Goal: Entertainment & Leisure: Browse casually

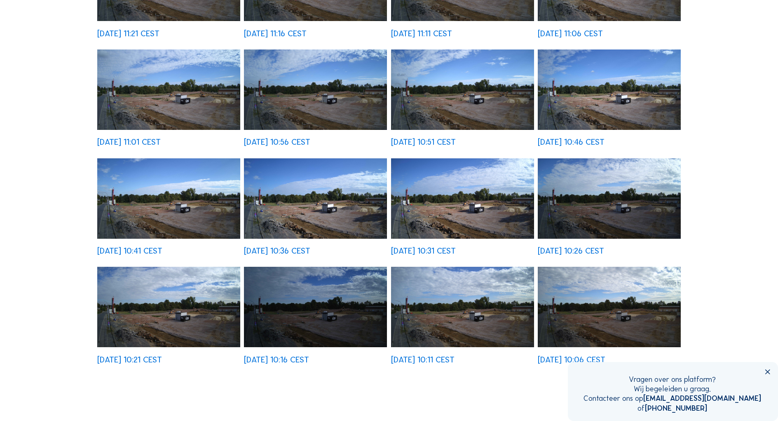
scroll to position [206, 0]
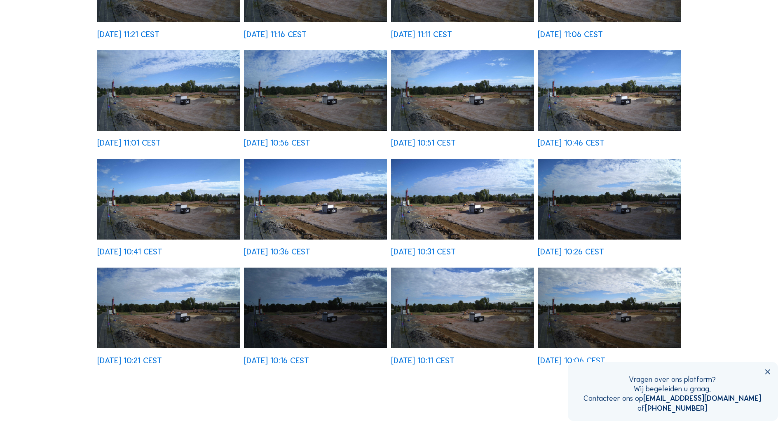
click at [288, 191] on img at bounding box center [315, 199] width 143 height 80
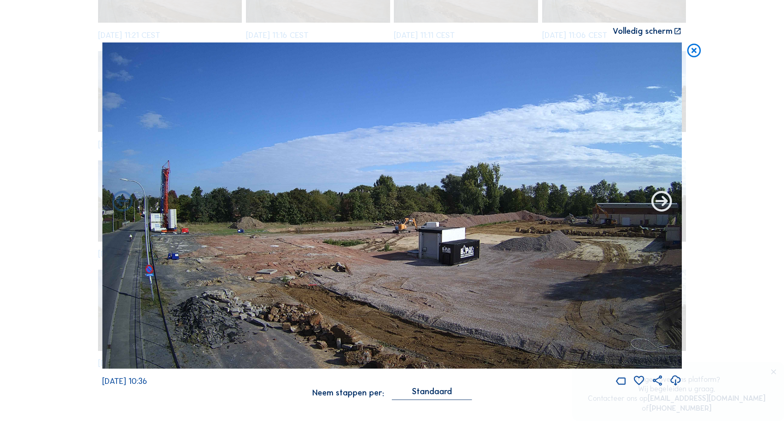
click at [667, 209] on icon at bounding box center [661, 201] width 25 height 25
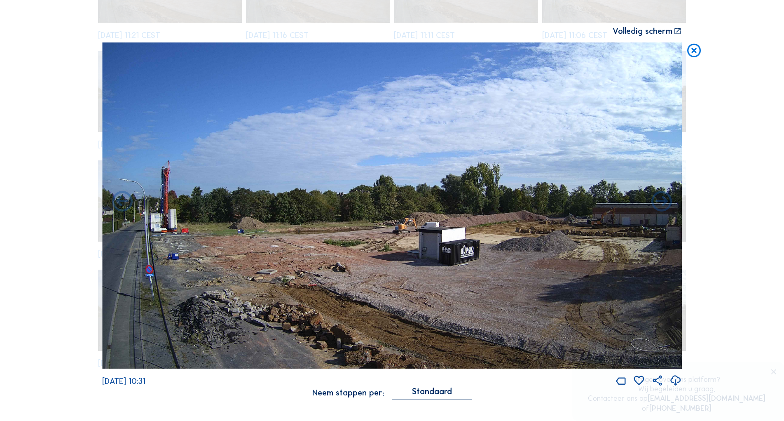
click at [667, 209] on icon at bounding box center [661, 201] width 25 height 25
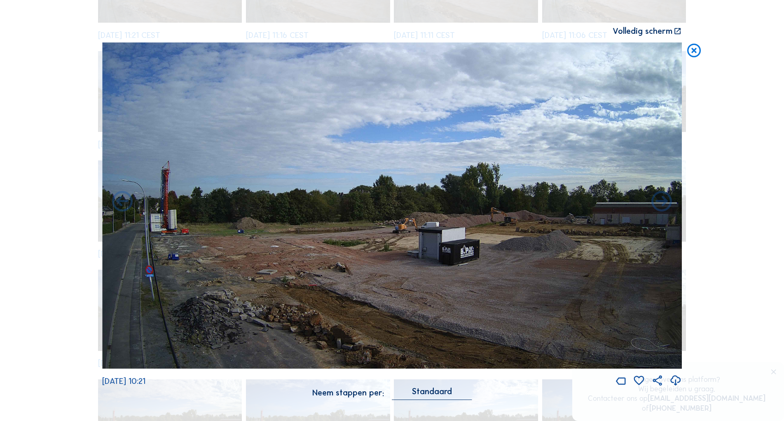
click at [667, 209] on icon at bounding box center [661, 201] width 25 height 25
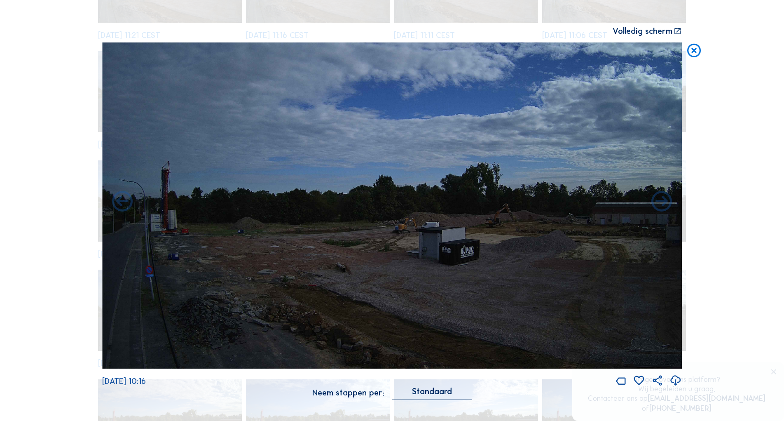
click at [667, 209] on icon at bounding box center [661, 201] width 25 height 25
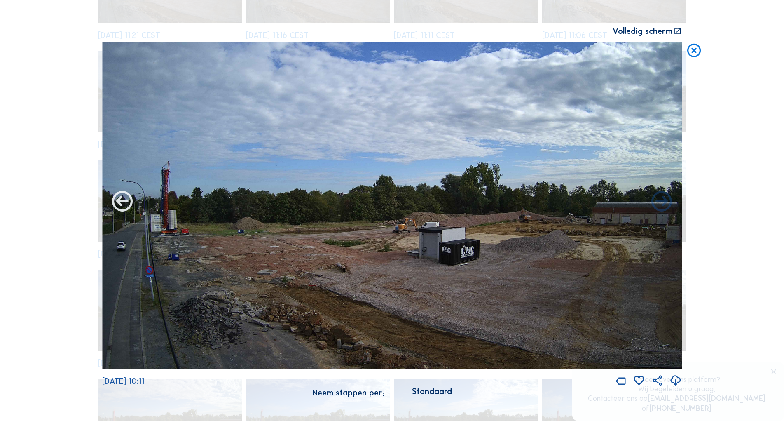
click at [126, 208] on icon at bounding box center [122, 201] width 25 height 25
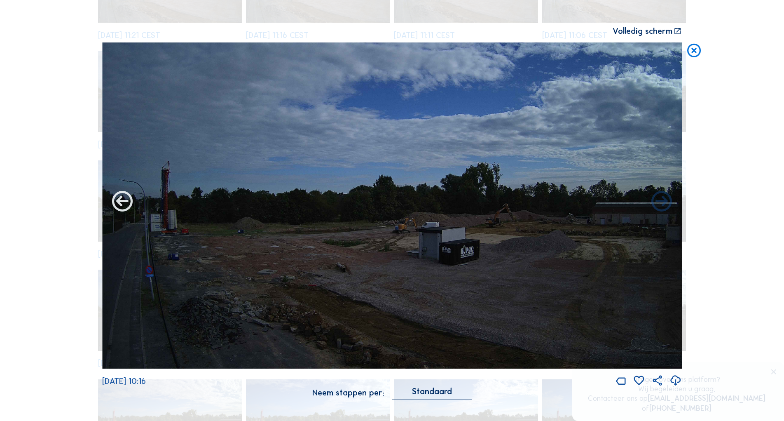
click at [125, 207] on icon at bounding box center [122, 201] width 25 height 25
click at [122, 205] on icon at bounding box center [122, 201] width 25 height 25
click at [124, 202] on icon at bounding box center [122, 201] width 25 height 25
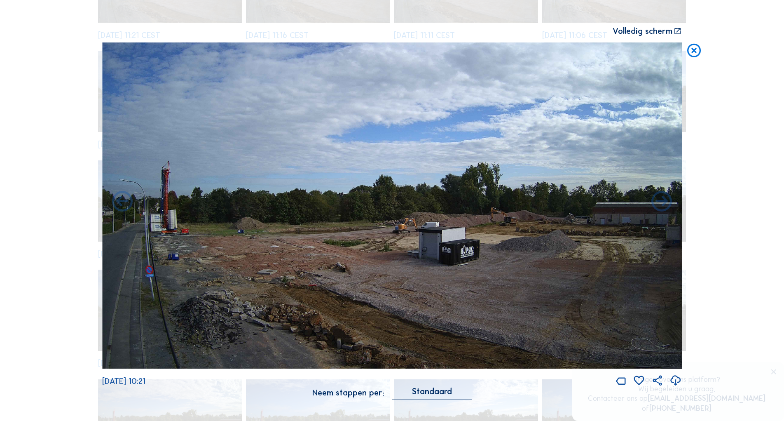
click at [124, 202] on icon at bounding box center [122, 201] width 25 height 25
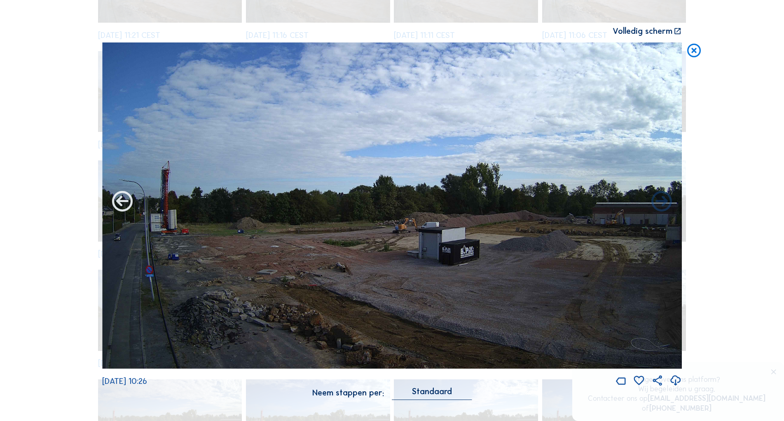
click at [125, 200] on icon at bounding box center [122, 201] width 25 height 25
click at [123, 201] on icon at bounding box center [122, 201] width 25 height 25
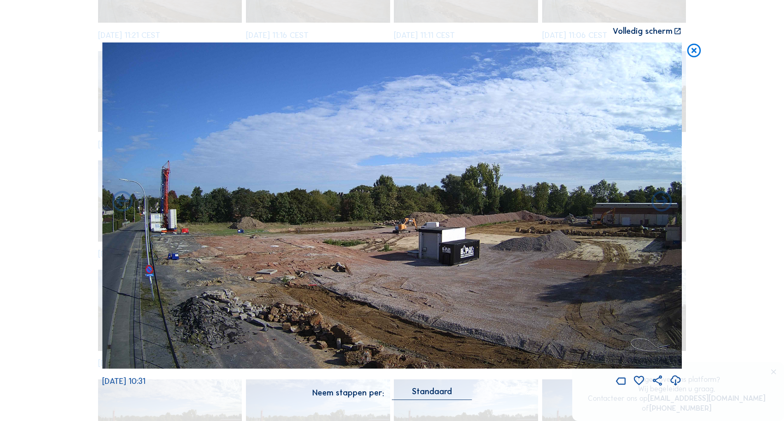
click at [123, 201] on icon at bounding box center [122, 201] width 25 height 25
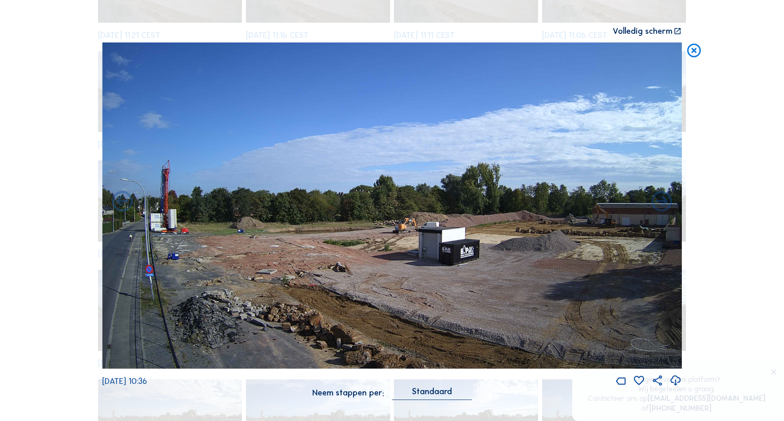
click at [698, 55] on icon at bounding box center [694, 50] width 16 height 17
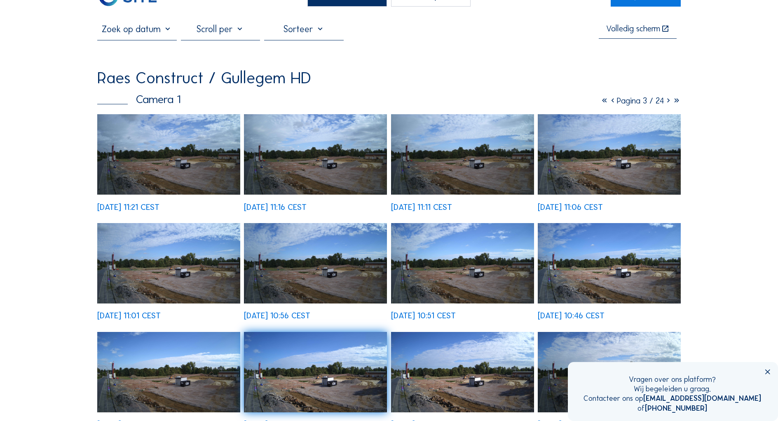
scroll to position [0, 0]
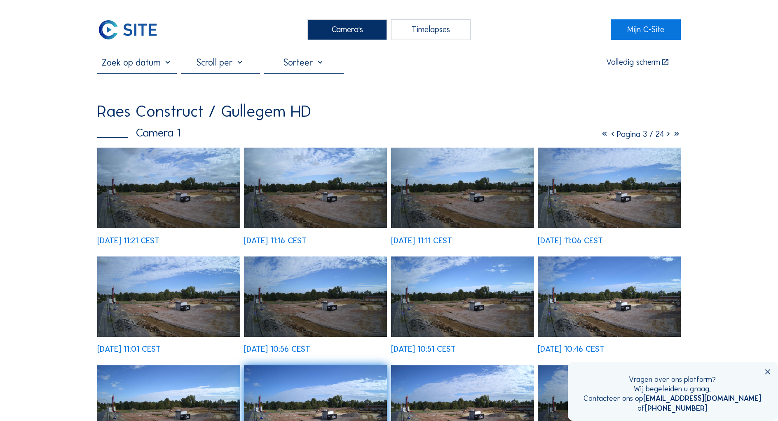
click at [674, 135] on icon at bounding box center [676, 134] width 8 height 10
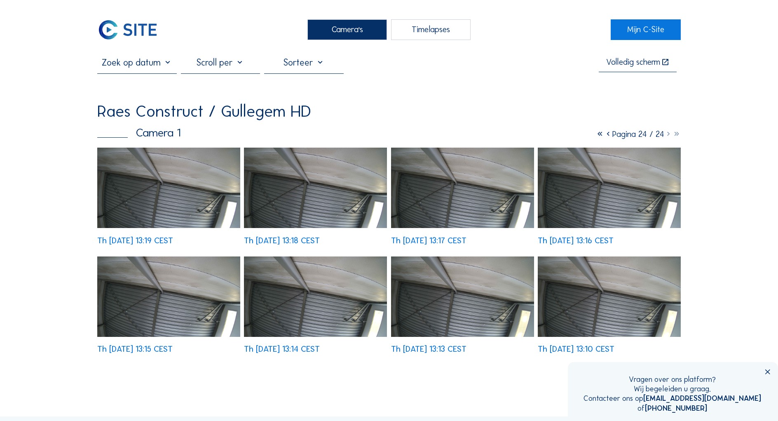
click at [604, 138] on icon at bounding box center [608, 134] width 8 height 10
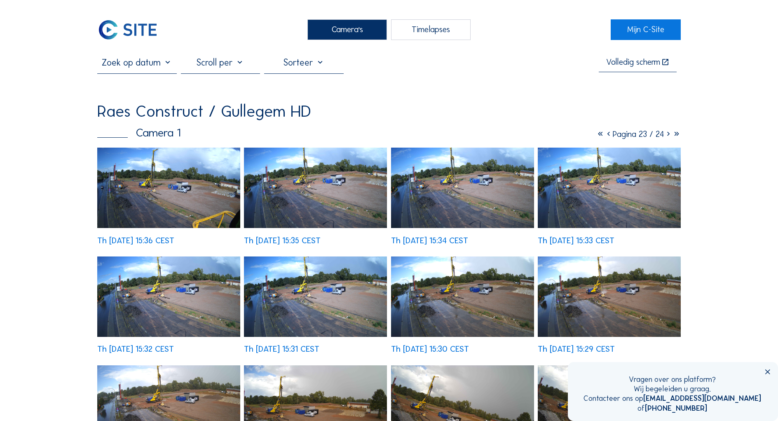
click at [604, 136] on icon at bounding box center [608, 134] width 8 height 10
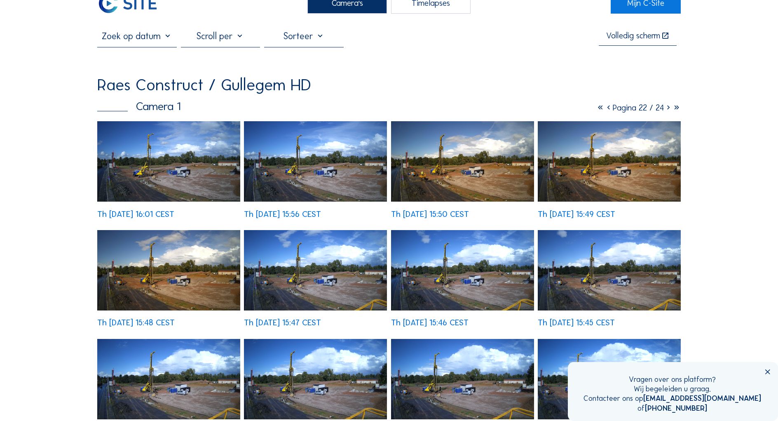
scroll to position [41, 0]
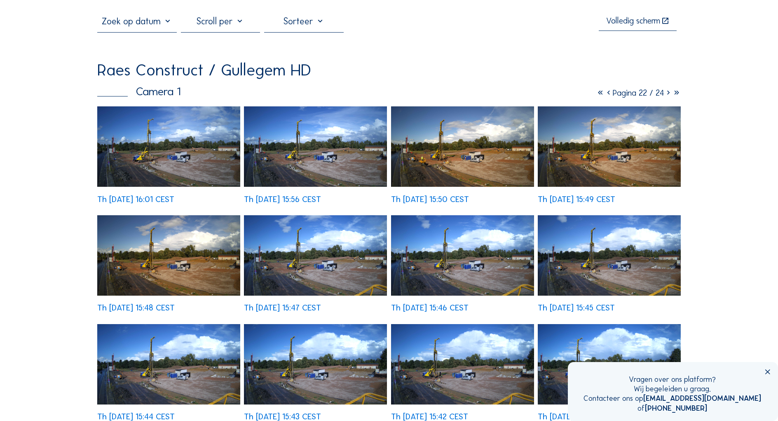
click at [469, 168] on img at bounding box center [462, 146] width 143 height 80
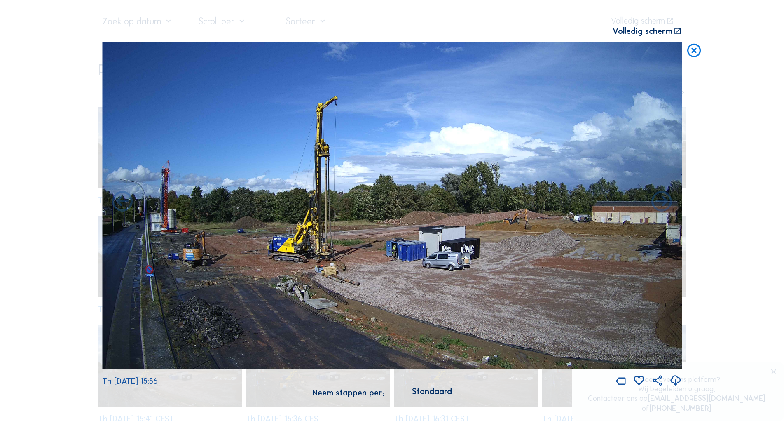
click at [692, 51] on icon at bounding box center [694, 50] width 16 height 17
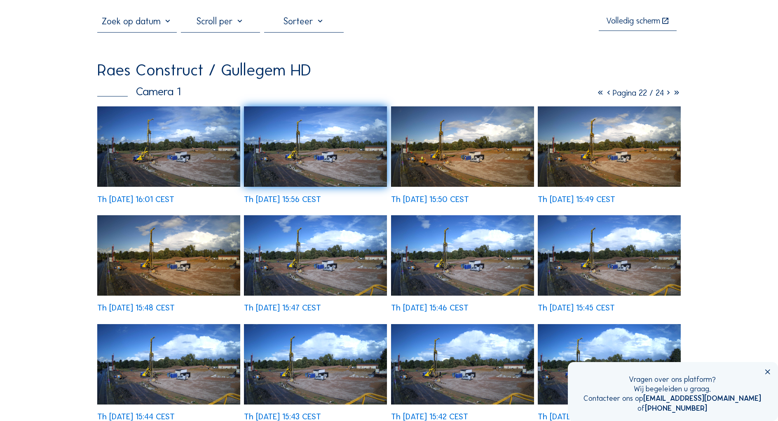
click at [596, 94] on icon at bounding box center [600, 93] width 8 height 10
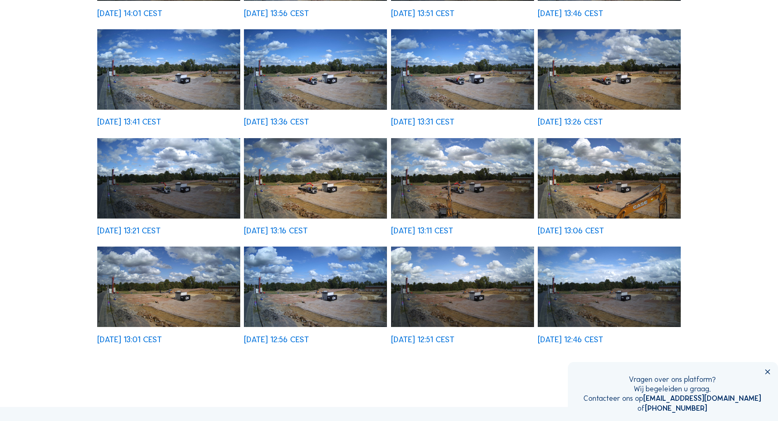
scroll to position [247, 0]
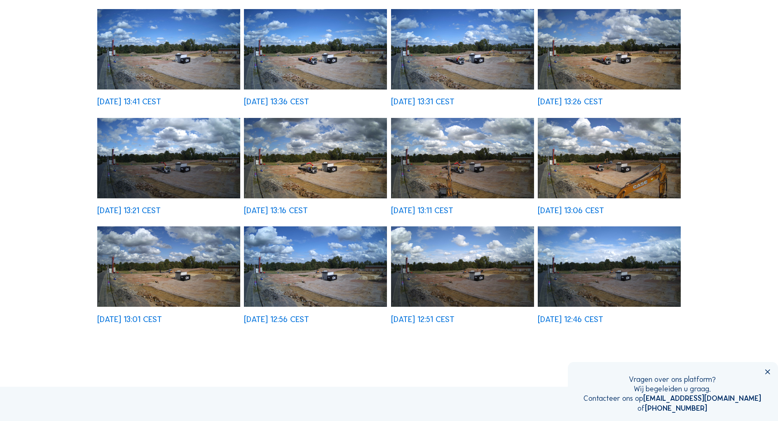
click at [326, 162] on img at bounding box center [315, 158] width 143 height 80
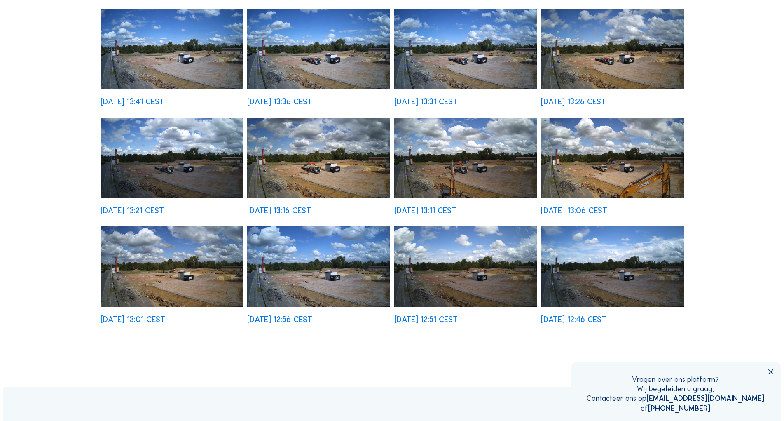
scroll to position [248, 0]
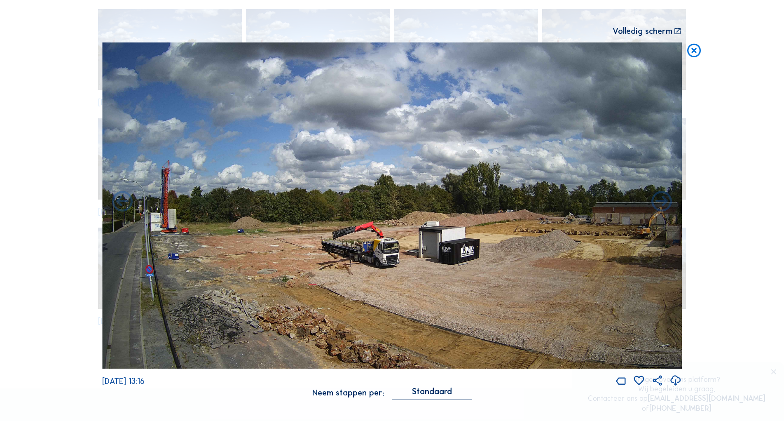
click at [389, 279] on img at bounding box center [392, 205] width 580 height 326
drag, startPoint x: 432, startPoint y: 262, endPoint x: 426, endPoint y: 258, distance: 7.0
click at [426, 258] on img at bounding box center [392, 205] width 580 height 326
drag, startPoint x: 419, startPoint y: 278, endPoint x: 394, endPoint y: 250, distance: 36.8
click at [394, 250] on img at bounding box center [392, 205] width 580 height 326
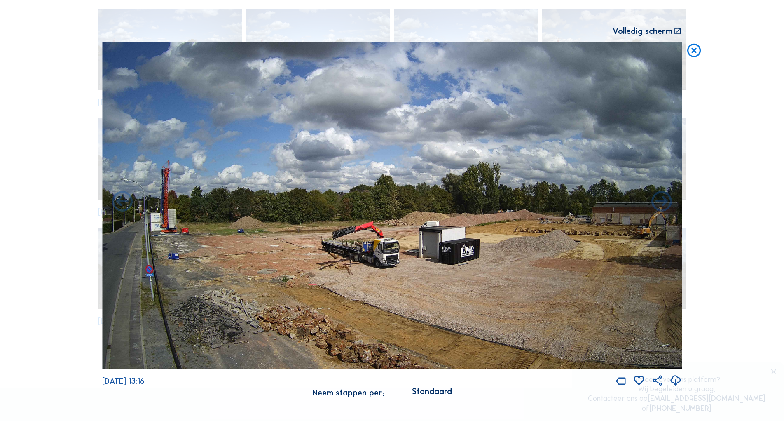
click at [693, 50] on icon at bounding box center [694, 50] width 16 height 17
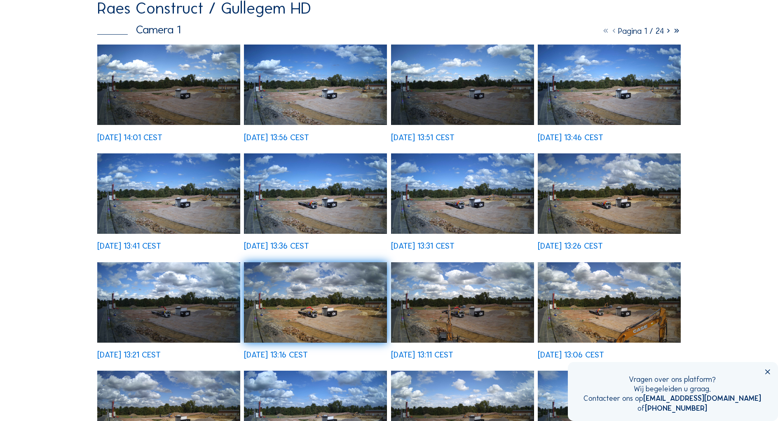
scroll to position [0, 0]
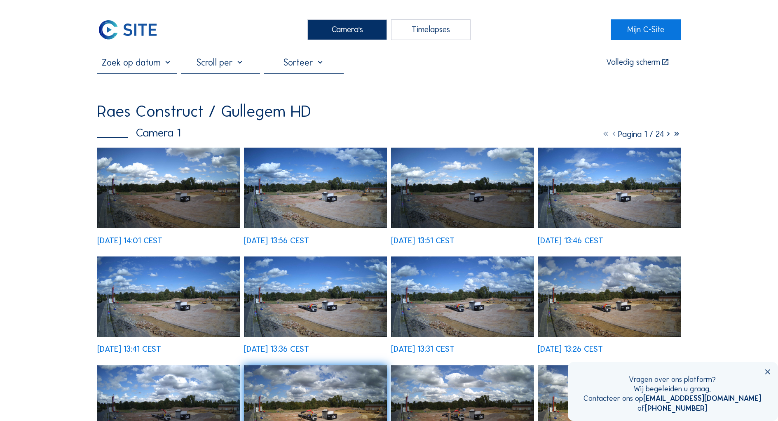
click at [236, 64] on div at bounding box center [221, 65] width 80 height 16
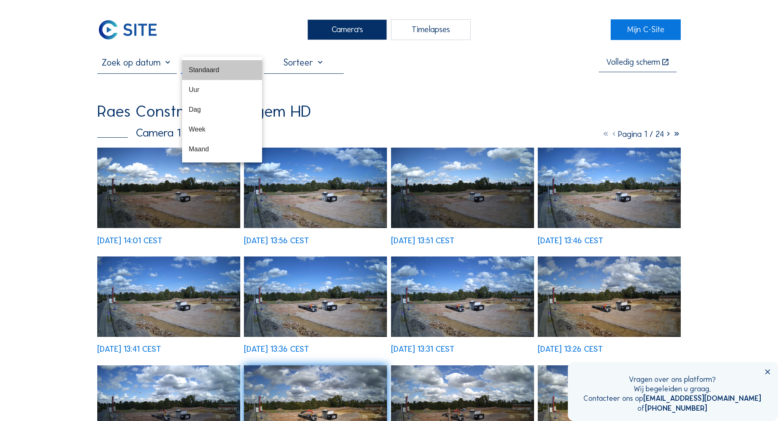
click at [236, 64] on div "Standaard" at bounding box center [222, 70] width 67 height 18
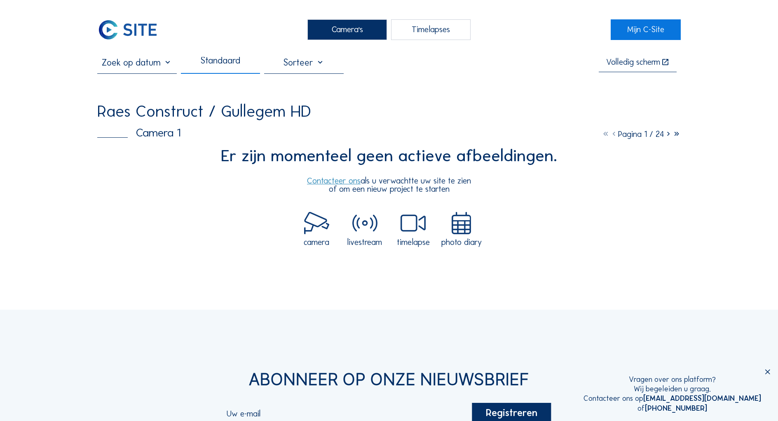
click at [137, 62] on input "text" at bounding box center [137, 62] width 80 height 11
click at [318, 59] on div at bounding box center [304, 65] width 80 height 16
click at [231, 66] on div "Standaard" at bounding box center [220, 65] width 40 height 16
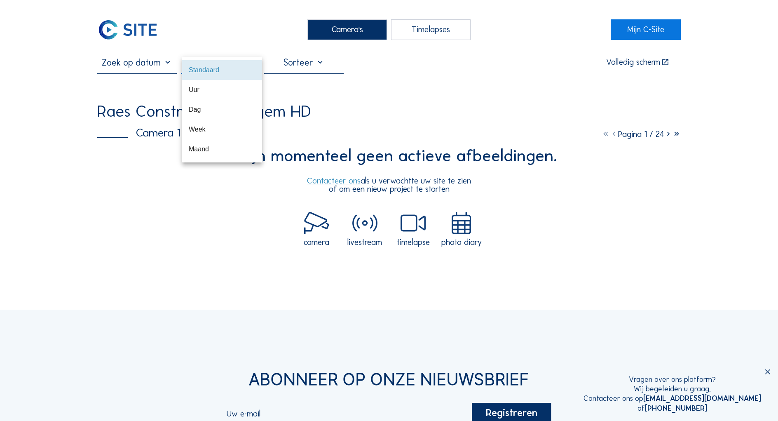
click at [363, 27] on div "Camera's" at bounding box center [347, 29] width 80 height 21
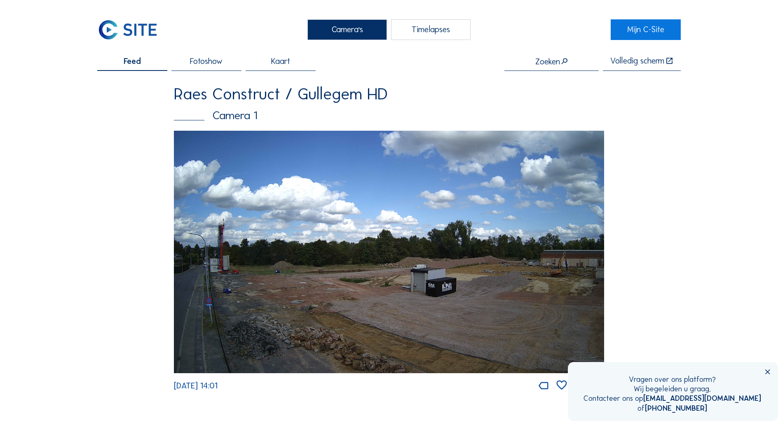
click at [431, 28] on div "Timelapses" at bounding box center [431, 29] width 80 height 21
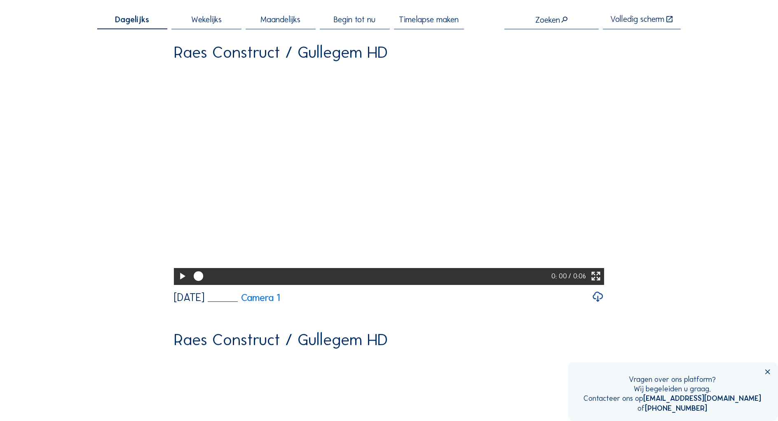
scroll to position [41, 0]
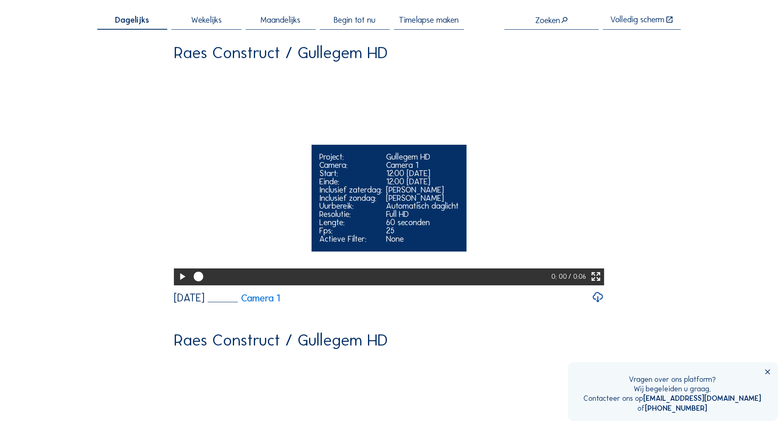
click at [180, 283] on icon at bounding box center [182, 277] width 12 height 14
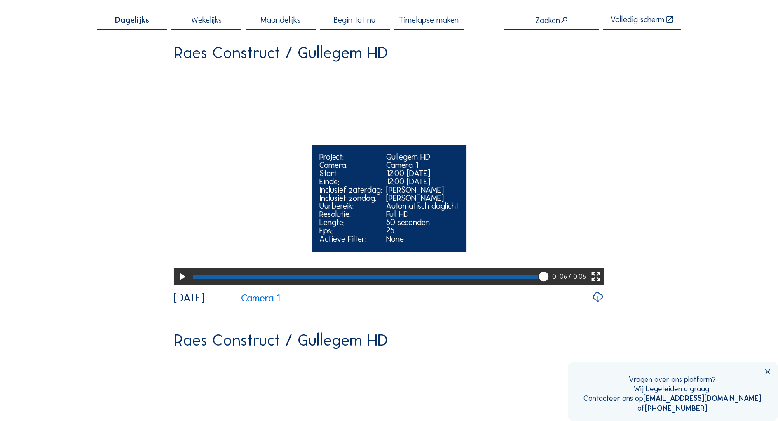
click at [178, 283] on icon at bounding box center [182, 277] width 12 height 14
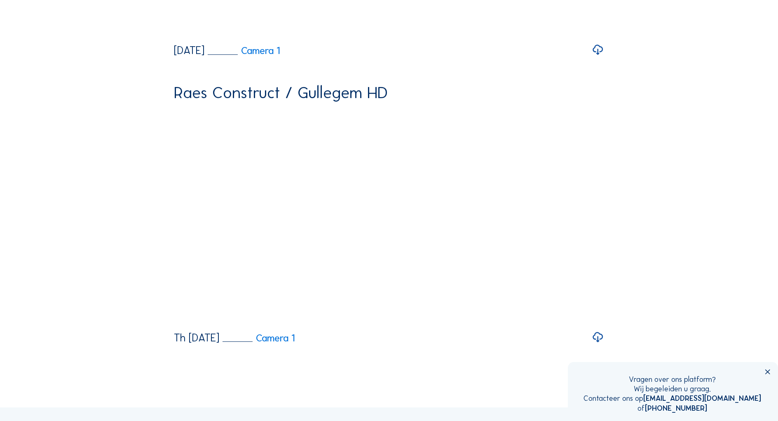
scroll to position [330, 0]
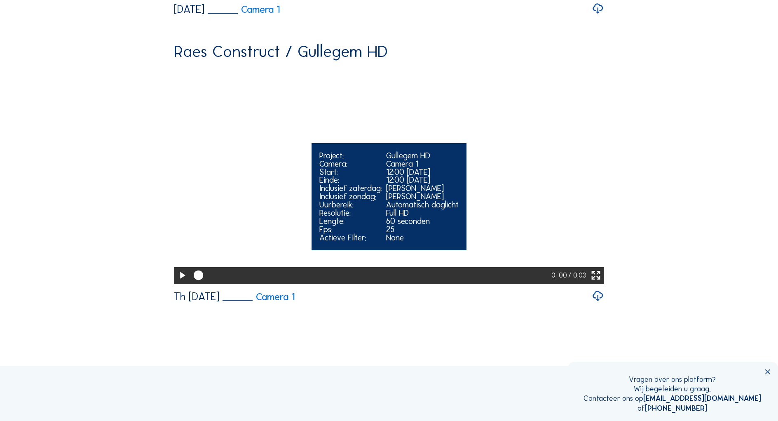
click at [180, 282] on icon at bounding box center [182, 276] width 12 height 14
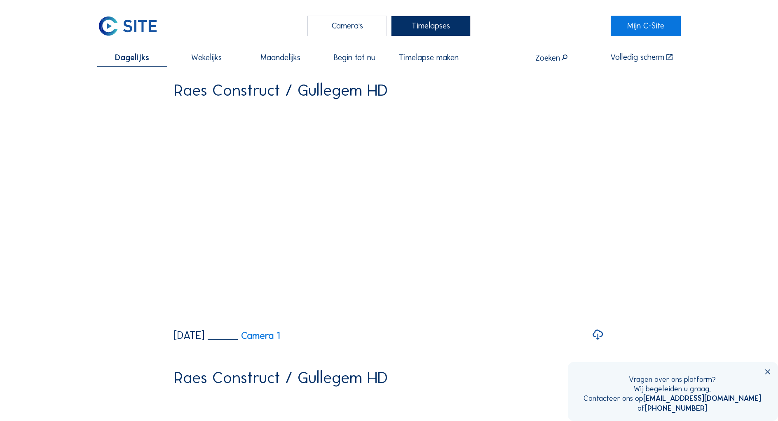
scroll to position [0, 0]
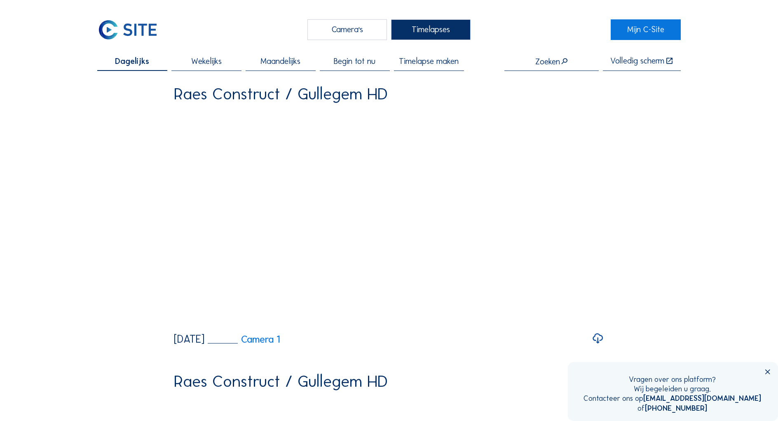
click at [361, 34] on div "Camera's" at bounding box center [347, 29] width 80 height 21
